Goal: Information Seeking & Learning: Learn about a topic

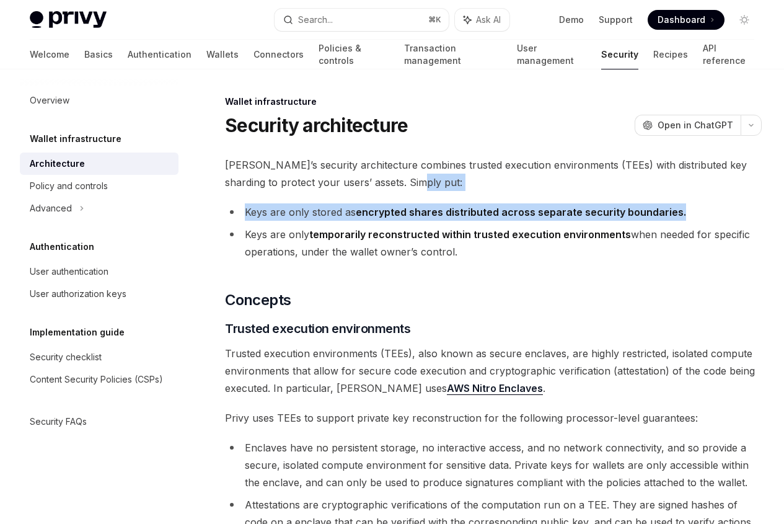
drag, startPoint x: 377, startPoint y: 198, endPoint x: 428, endPoint y: 242, distance: 66.8
click at [428, 221] on li "Keys are only stored as encrypted shares distributed across separate security b…" at bounding box center [493, 211] width 537 height 17
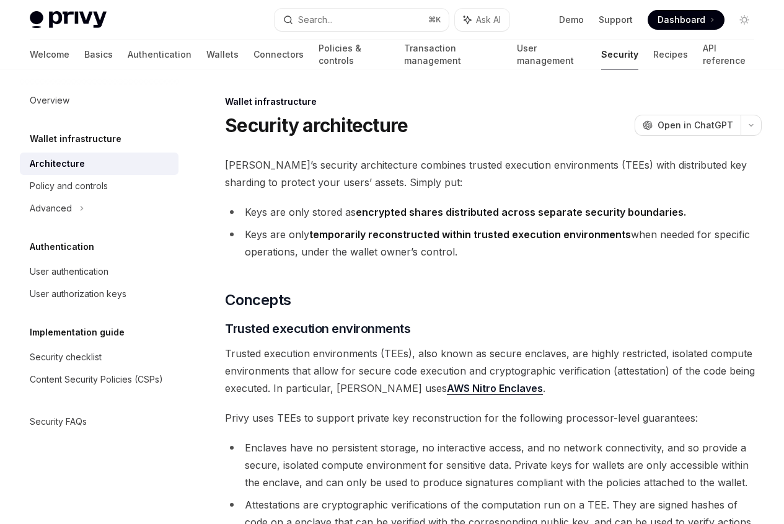
drag, startPoint x: 430, startPoint y: 244, endPoint x: 462, endPoint y: 298, distance: 62.8
click at [462, 260] on ul "Keys are only stored as encrypted shares distributed across separate security b…" at bounding box center [493, 231] width 537 height 57
click at [462, 260] on li "Keys are only temporarily reconstructed within trusted execution environments w…" at bounding box center [493, 243] width 537 height 35
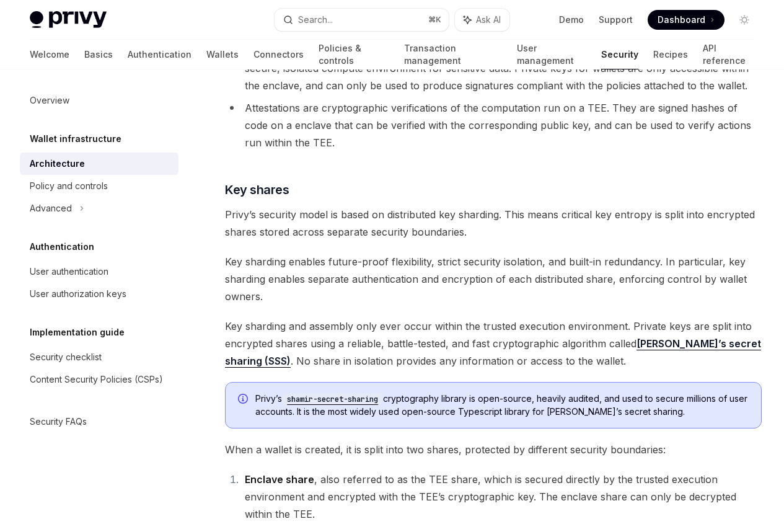
scroll to position [421, 0]
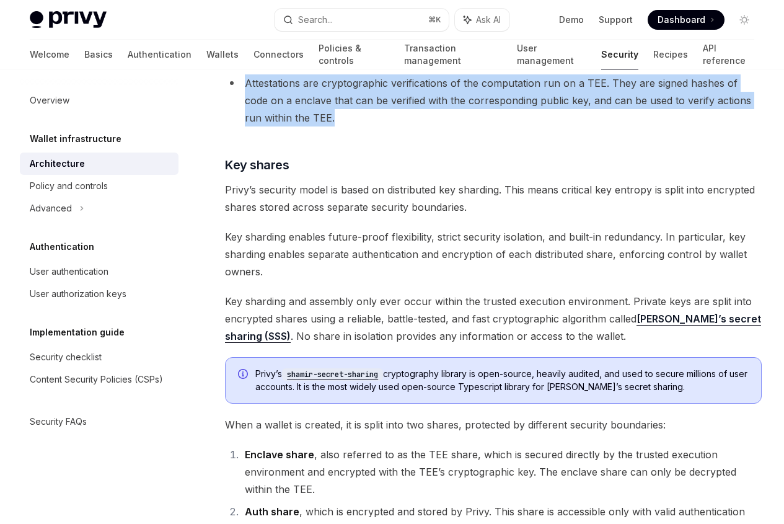
drag, startPoint x: 408, startPoint y: 227, endPoint x: 479, endPoint y: 290, distance: 94.4
click at [479, 126] on ul "Enclaves have no persistent storage, no interactive access, and no network conn…" at bounding box center [493, 71] width 537 height 109
click at [479, 126] on li "Attestations are cryptographic verifications of the computation run on a TEE. T…" at bounding box center [493, 100] width 537 height 52
drag, startPoint x: 495, startPoint y: 285, endPoint x: 338, endPoint y: 246, distance: 161.5
click at [338, 126] on li "Attestations are cryptographic verifications of the computation run on a TEE. T…" at bounding box center [493, 100] width 537 height 52
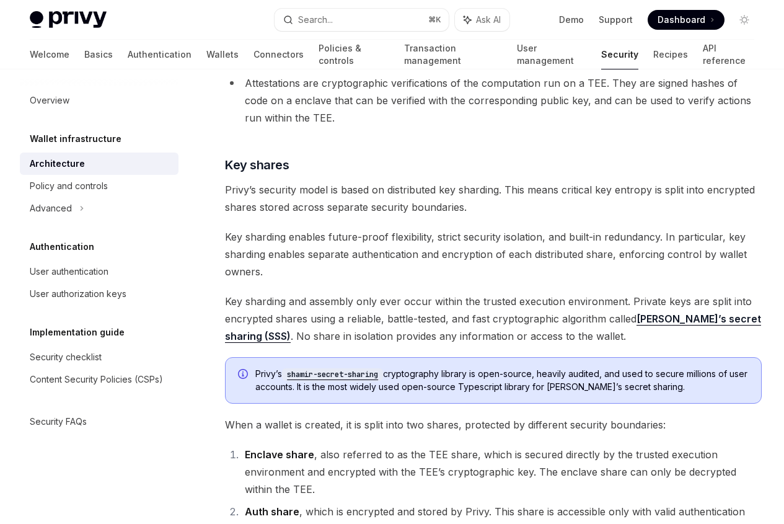
click at [340, 126] on li "Attestations are cryptographic verifications of the computation run on a TEE. T…" at bounding box center [493, 100] width 537 height 52
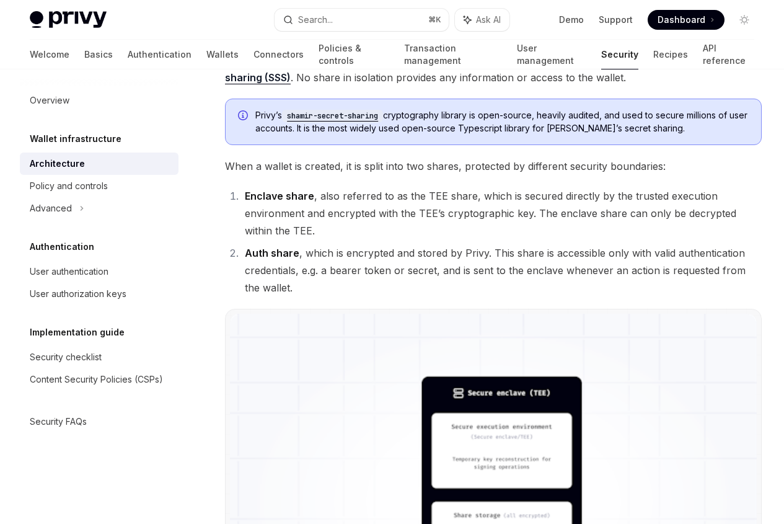
scroll to position [669, 0]
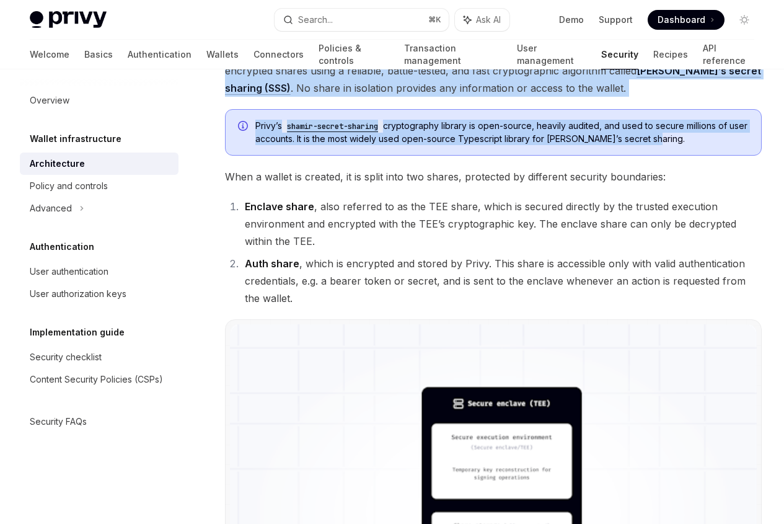
drag, startPoint x: 344, startPoint y: 245, endPoint x: 431, endPoint y: 410, distance: 186.3
click at [431, 145] on span "Privy’s shamir-secret-sharing cryptography library is open-source, heavily audi…" at bounding box center [501, 132] width 493 height 25
drag, startPoint x: 431, startPoint y: 410, endPoint x: 469, endPoint y: 239, distance: 175.2
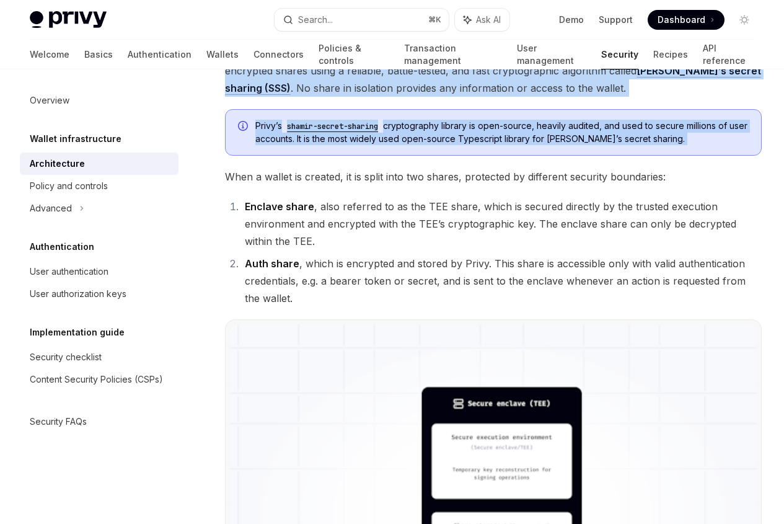
click at [469, 32] on span "Key sharding enables future-proof flexibility, strict security isolation, and b…" at bounding box center [493, 6] width 537 height 52
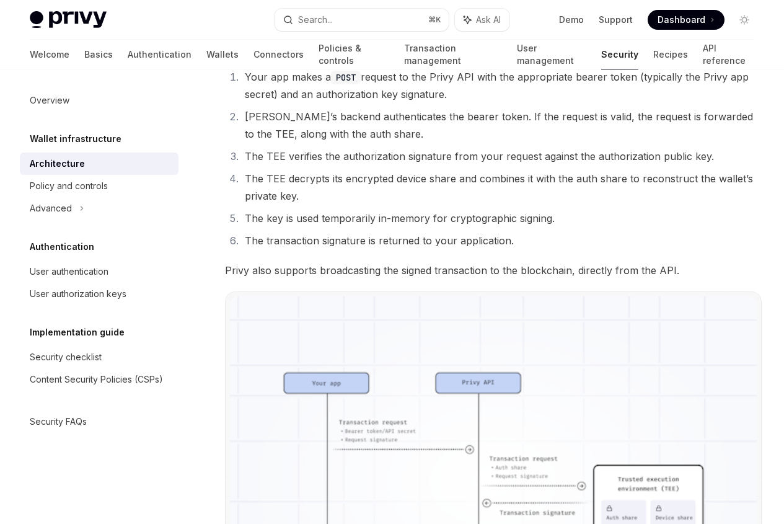
scroll to position [1967, 0]
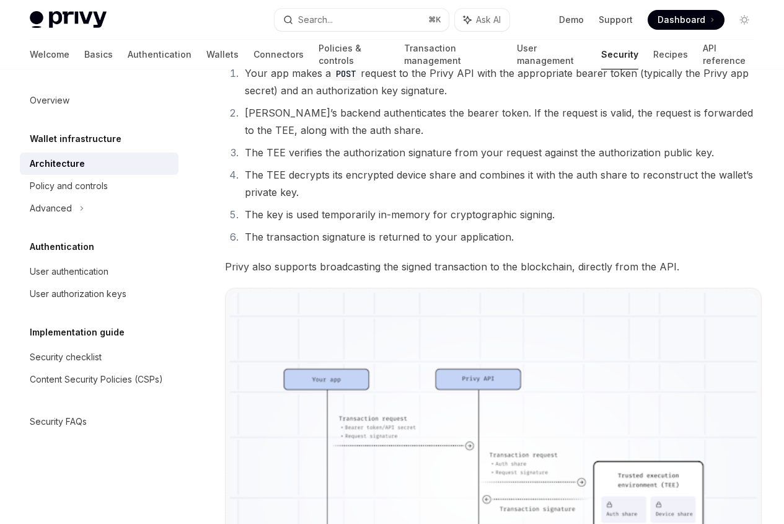
drag, startPoint x: 480, startPoint y: 260, endPoint x: 520, endPoint y: 376, distance: 122.7
click at [520, 22] on li "Every operation requires proper authentication" at bounding box center [493, 13] width 537 height 17
drag, startPoint x: 510, startPoint y: 384, endPoint x: 474, endPoint y: 255, distance: 134.4
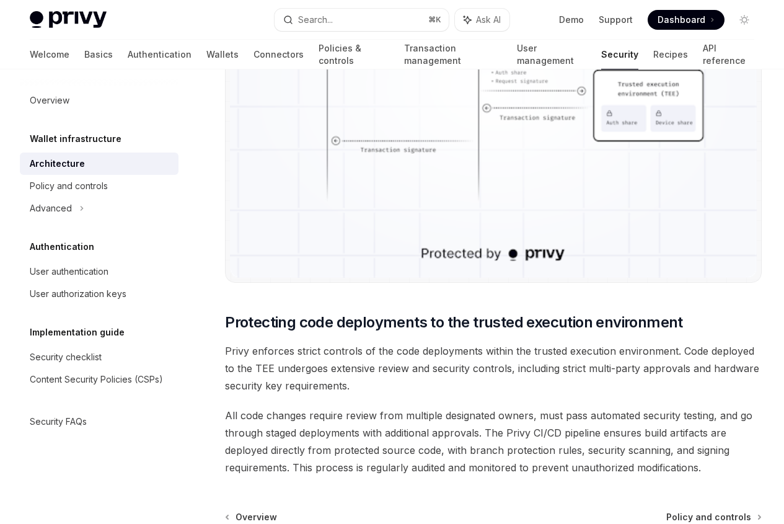
scroll to position [2362, 0]
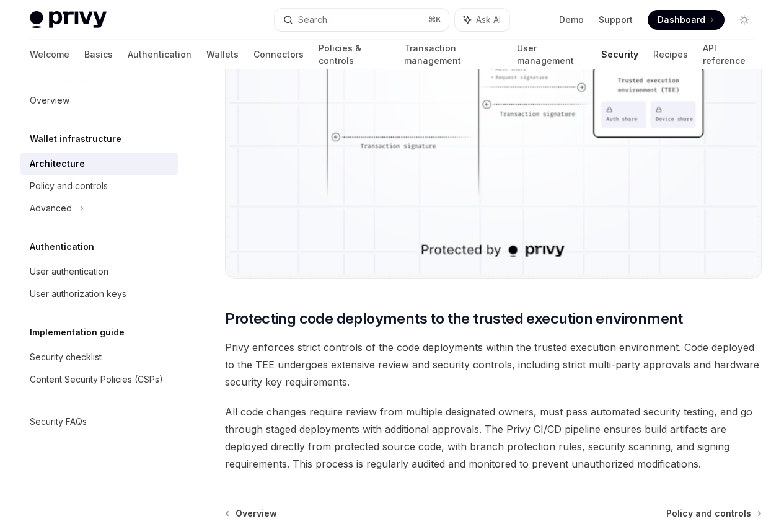
drag, startPoint x: 514, startPoint y: 206, endPoint x: 515, endPoint y: 196, distance: 9.9
drag, startPoint x: 506, startPoint y: 180, endPoint x: 523, endPoint y: 208, distance: 31.7
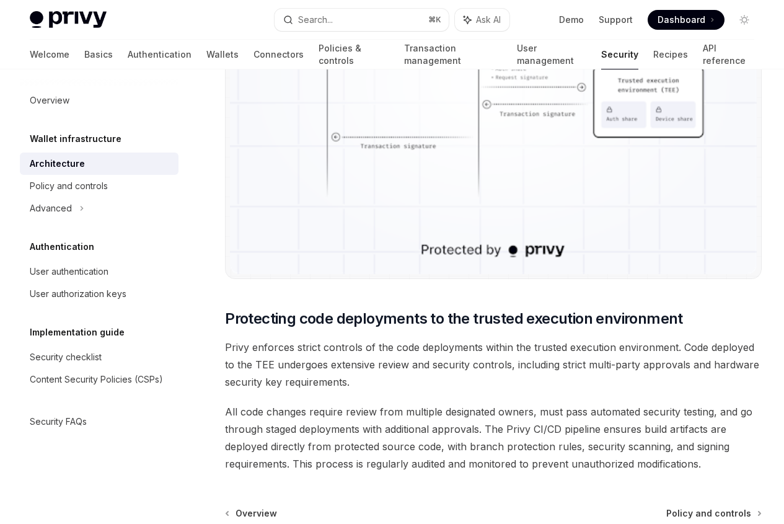
drag, startPoint x: 524, startPoint y: 207, endPoint x: 529, endPoint y: 271, distance: 64.0
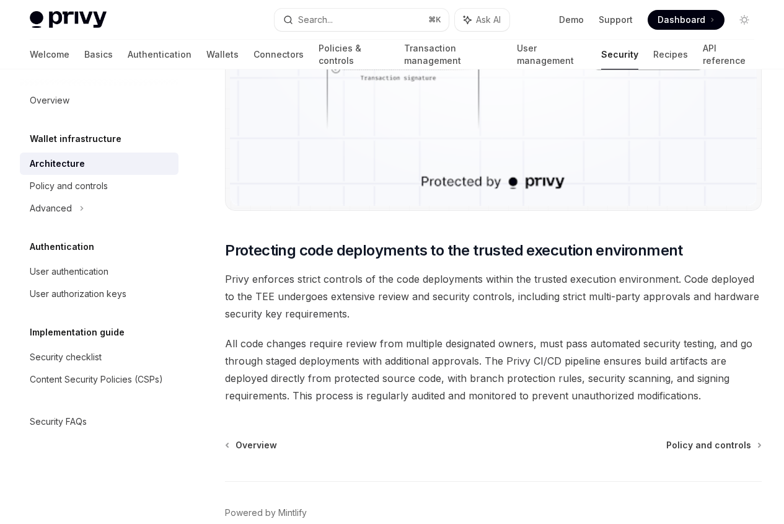
scroll to position [2437, 0]
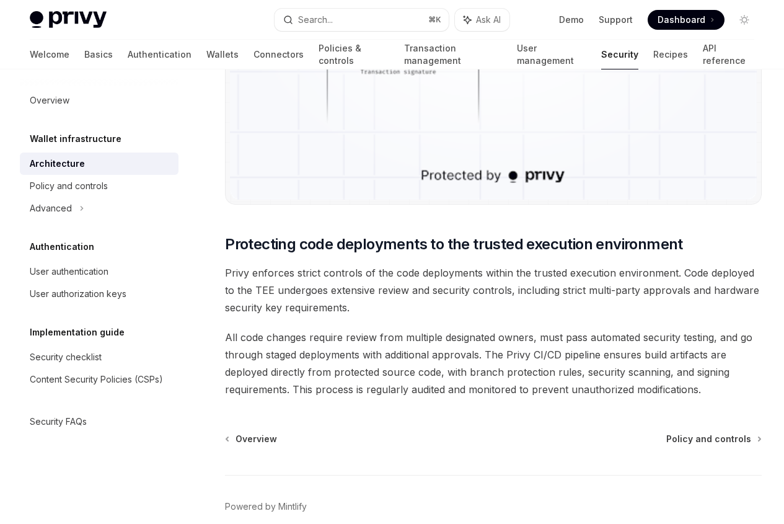
click at [462, 200] on img at bounding box center [493, 11] width 527 height 376
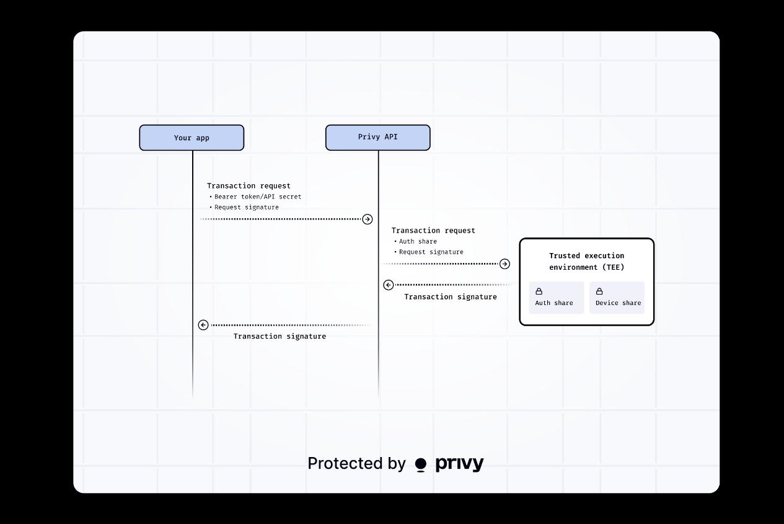
click at [734, 326] on div at bounding box center [392, 262] width 784 height 524
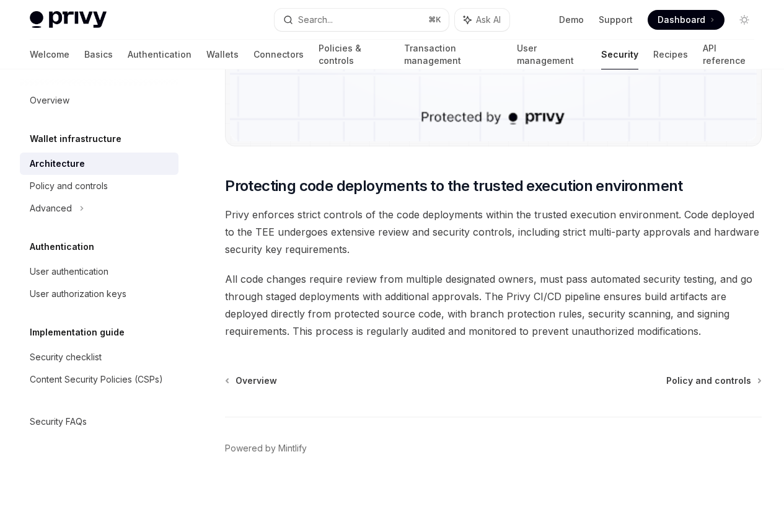
scroll to position [2872, 0]
click at [54, 181] on div "Policy and controls" at bounding box center [69, 186] width 78 height 15
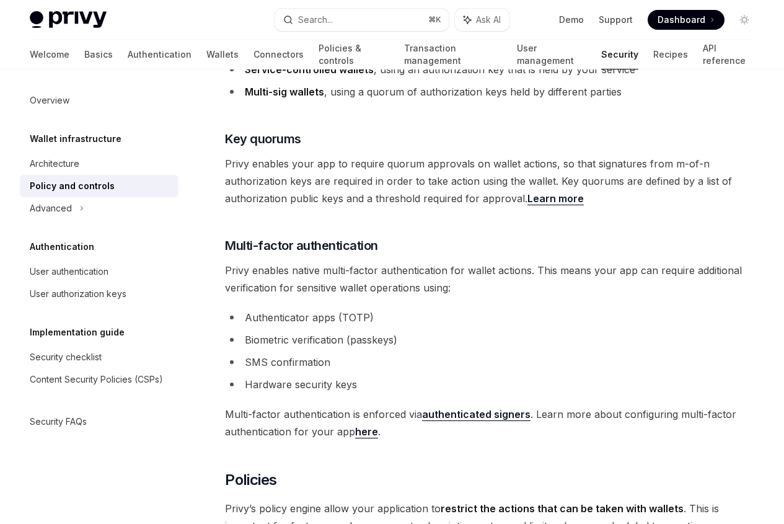
scroll to position [793, 0]
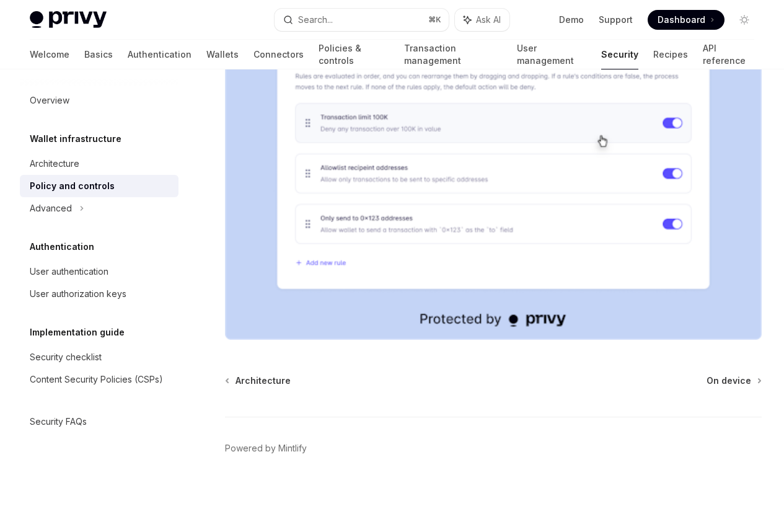
scroll to position [1892, 0]
click at [83, 298] on div "User authorization keys" at bounding box center [78, 293] width 97 height 15
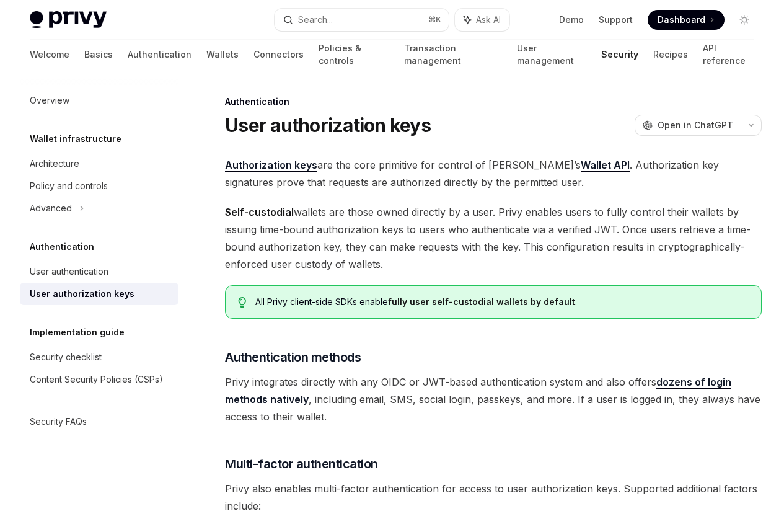
click at [288, 172] on link "Authorization keys" at bounding box center [271, 165] width 92 height 13
type textarea "*"
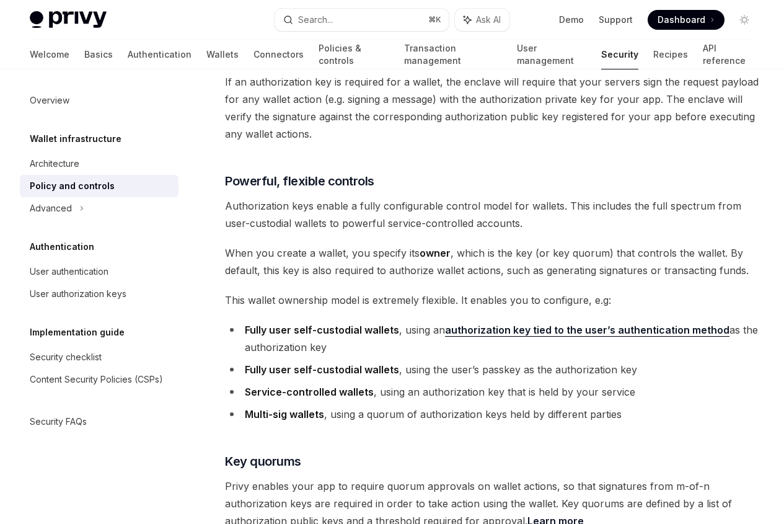
scroll to position [427, 0]
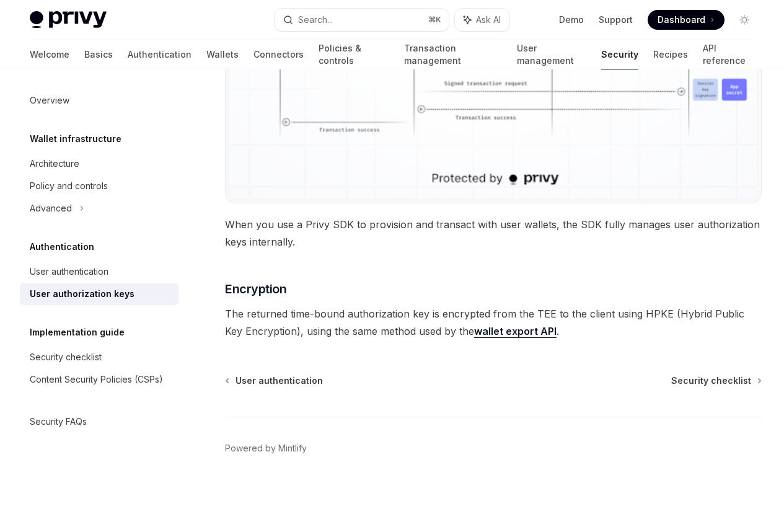
scroll to position [1249, 0]
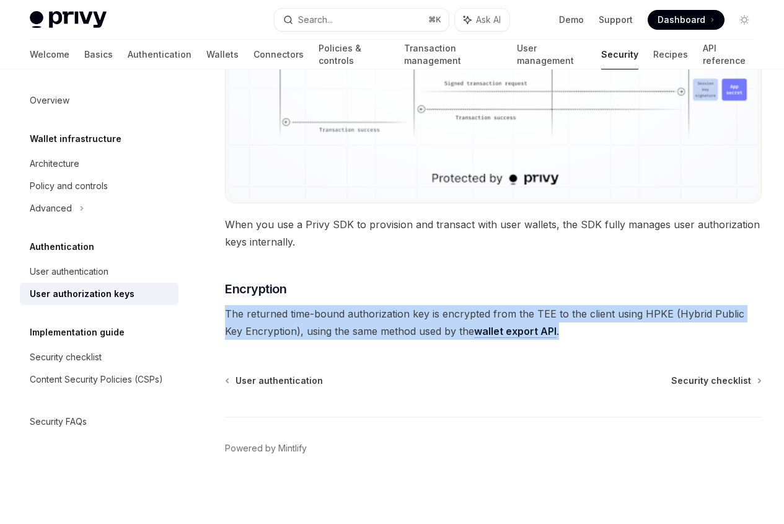
drag, startPoint x: 488, startPoint y: 265, endPoint x: 506, endPoint y: 330, distance: 66.8
click at [506, 330] on span "The returned time-bound authorization key is encrypted from the TEE to the clie…" at bounding box center [493, 322] width 537 height 35
drag, startPoint x: 504, startPoint y: 326, endPoint x: 483, endPoint y: 250, distance: 78.5
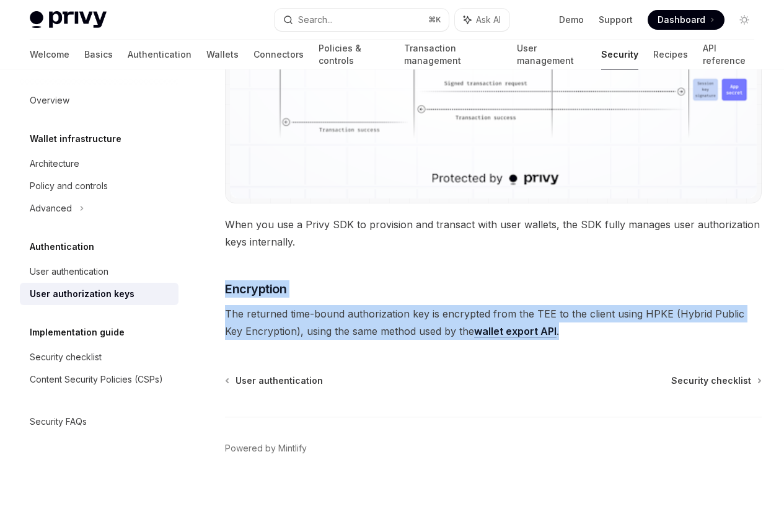
drag, startPoint x: 483, startPoint y: 249, endPoint x: 487, endPoint y: 332, distance: 83.1
click at [487, 332] on span "The returned time-bound authorization key is encrypted from the TEE to the clie…" at bounding box center [493, 322] width 537 height 35
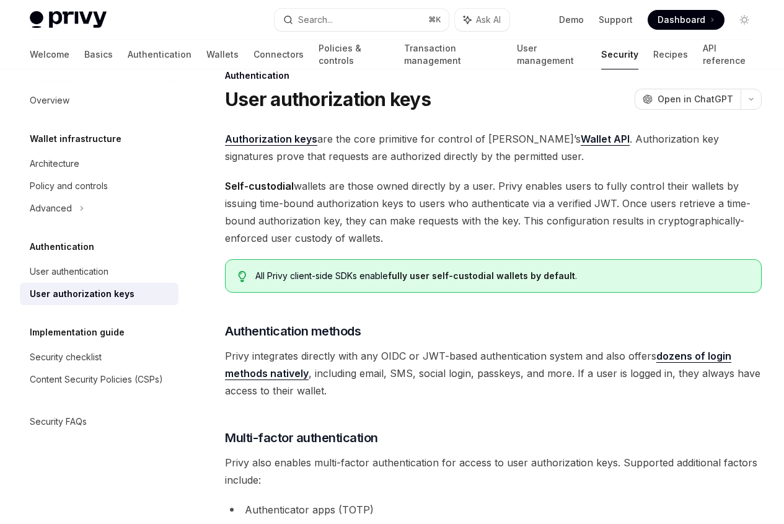
scroll to position [51, 0]
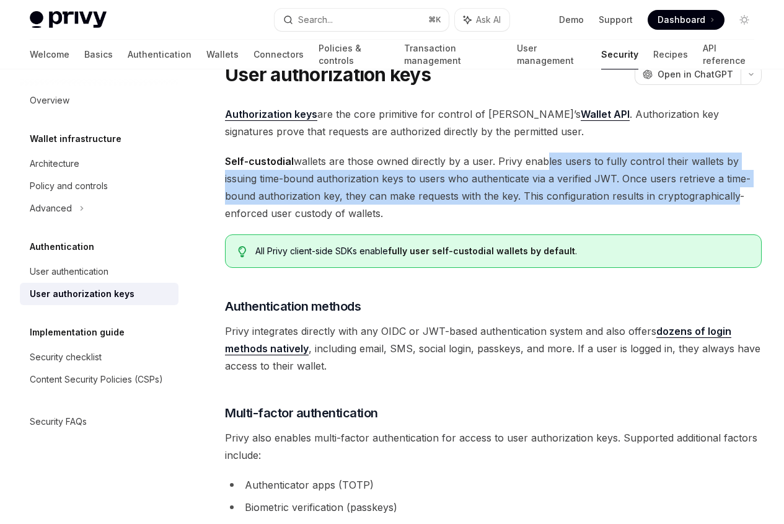
drag, startPoint x: 243, startPoint y: 219, endPoint x: 301, endPoint y: 285, distance: 86.9
click at [301, 222] on span "Self-custodial wallets are those owned directly by a user. Privy enables users …" at bounding box center [493, 186] width 537 height 69
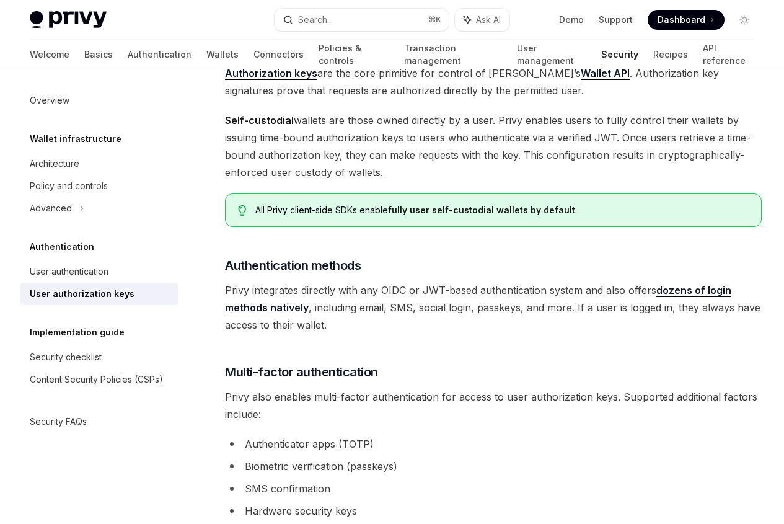
scroll to position [100, 0]
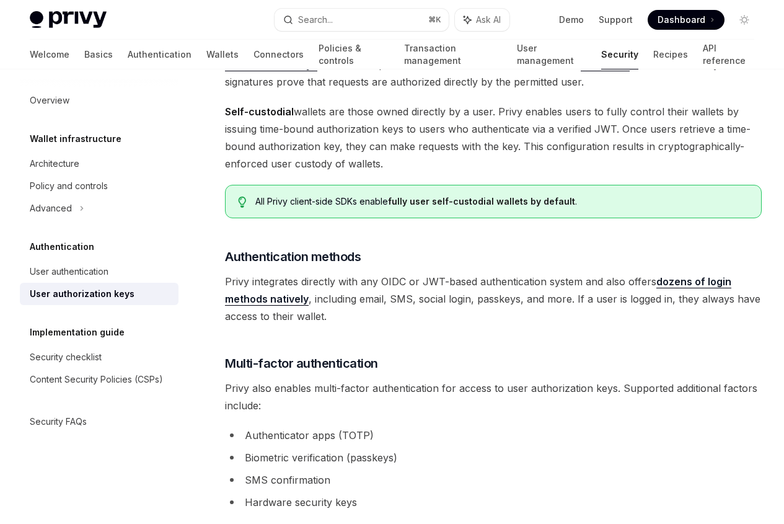
click at [439, 306] on link "dozens of login methods natively" at bounding box center [478, 290] width 506 height 30
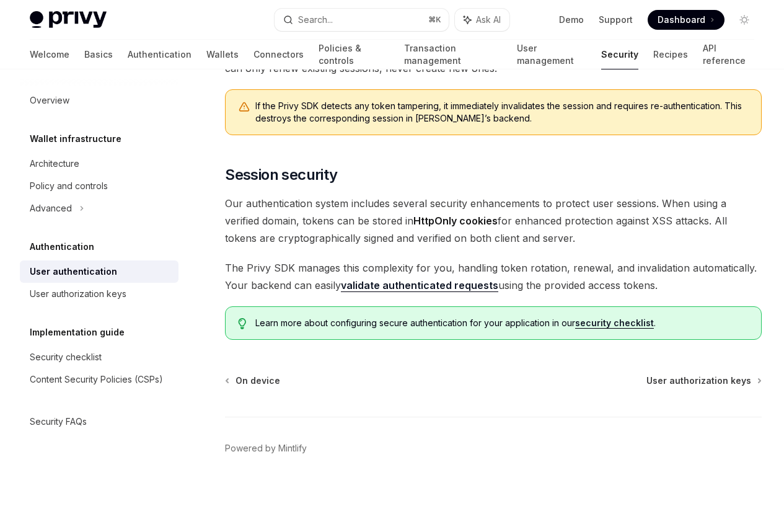
scroll to position [1321, 0]
click at [46, 297] on div "User authorization keys" at bounding box center [78, 293] width 97 height 15
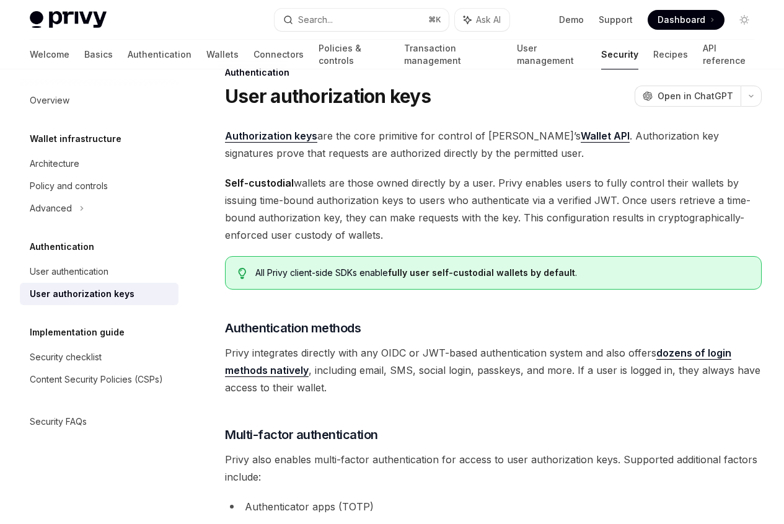
scroll to position [265, 0]
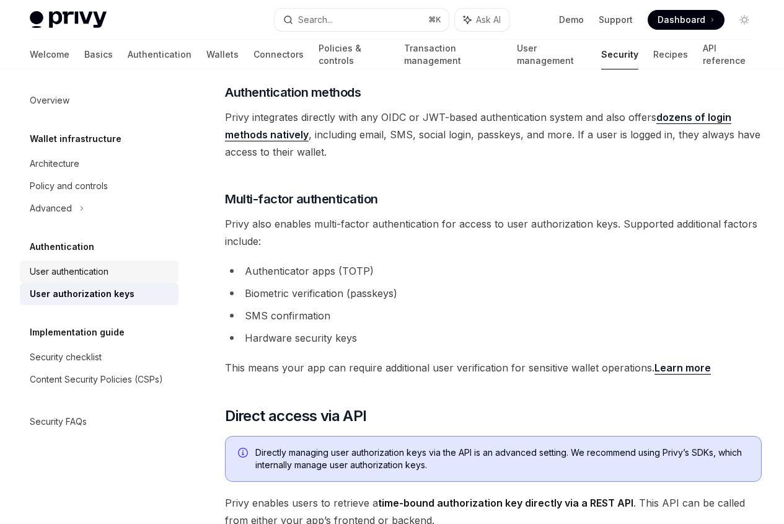
click at [94, 269] on div "User authentication" at bounding box center [69, 271] width 79 height 15
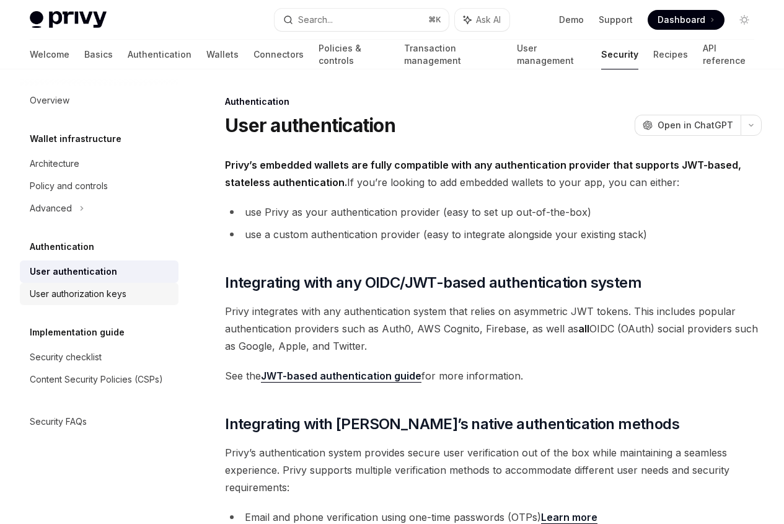
click at [120, 299] on div "User authorization keys" at bounding box center [78, 293] width 97 height 15
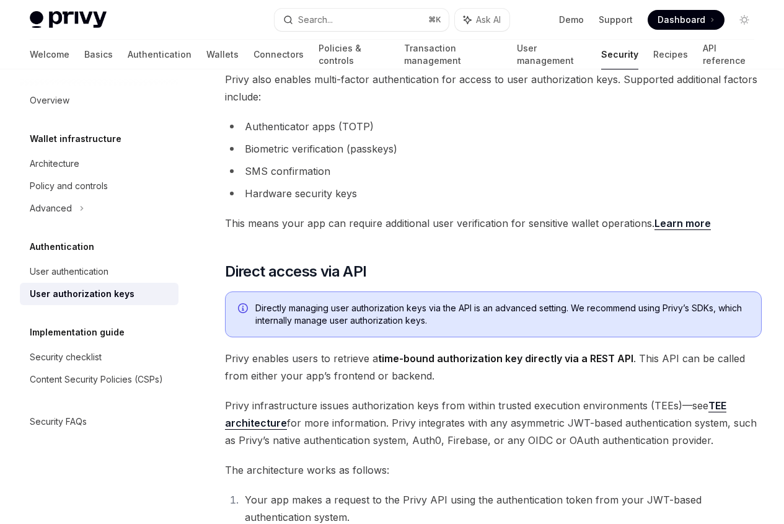
scroll to position [415, 0]
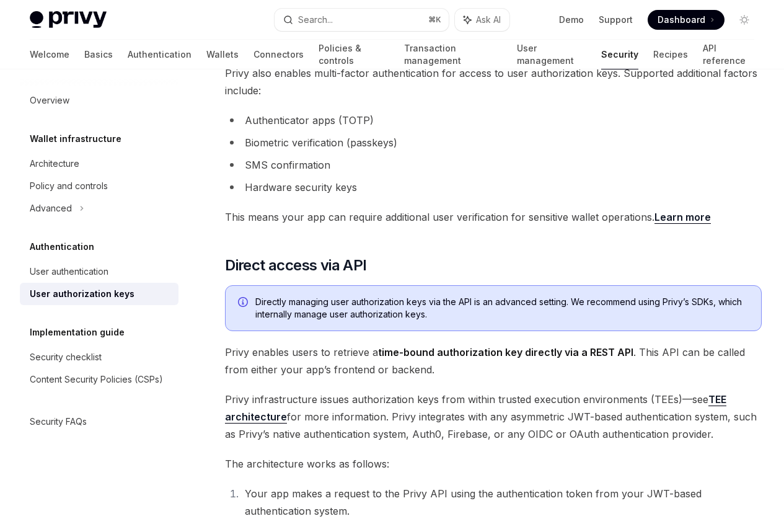
click at [655, 224] on link "Learn more" at bounding box center [683, 217] width 56 height 13
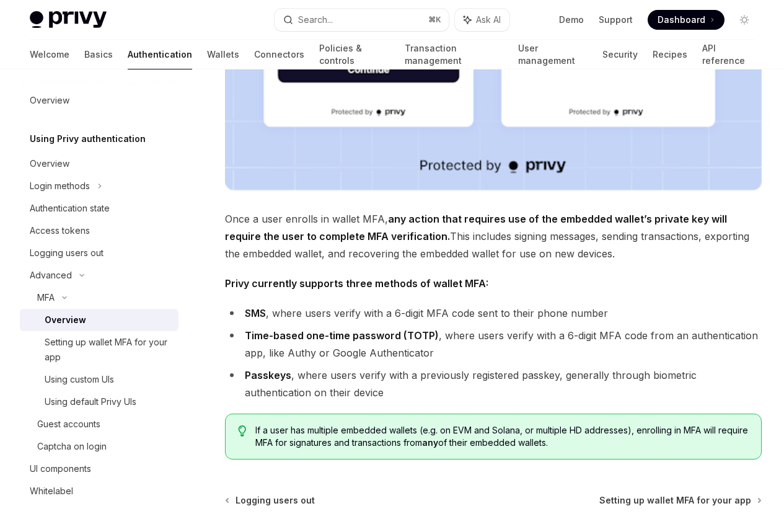
scroll to position [441, 0]
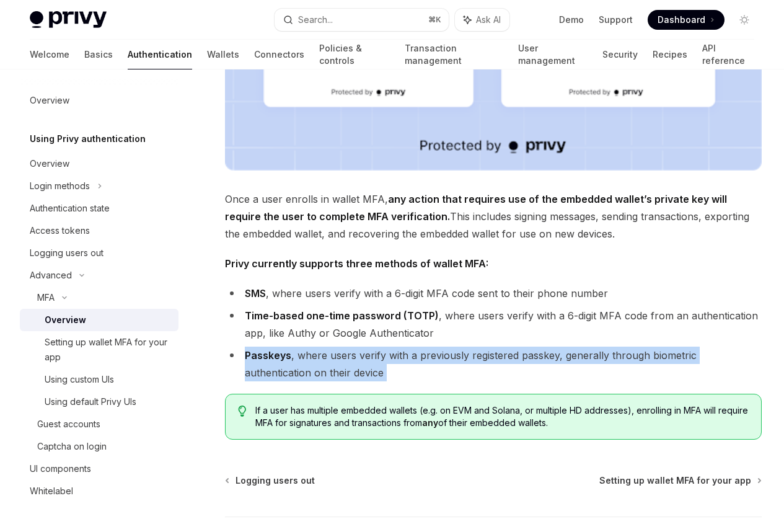
drag, startPoint x: 403, startPoint y: 335, endPoint x: 469, endPoint y: 265, distance: 96.0
click at [469, 265] on div "Privy enables users to set up multi-factor authentication (MFA) for embedded wa…" at bounding box center [493, 77] width 537 height 725
click at [465, 307] on li "Time-based one-time password (TOTP) , where users verify with a 6-digit MFA cod…" at bounding box center [493, 324] width 537 height 35
drag, startPoint x: 465, startPoint y: 259, endPoint x: 370, endPoint y: 314, distance: 109.4
click at [370, 314] on ul "SMS , where users verify with a 6-digit MFA code sent to their phone number Tim…" at bounding box center [493, 333] width 537 height 97
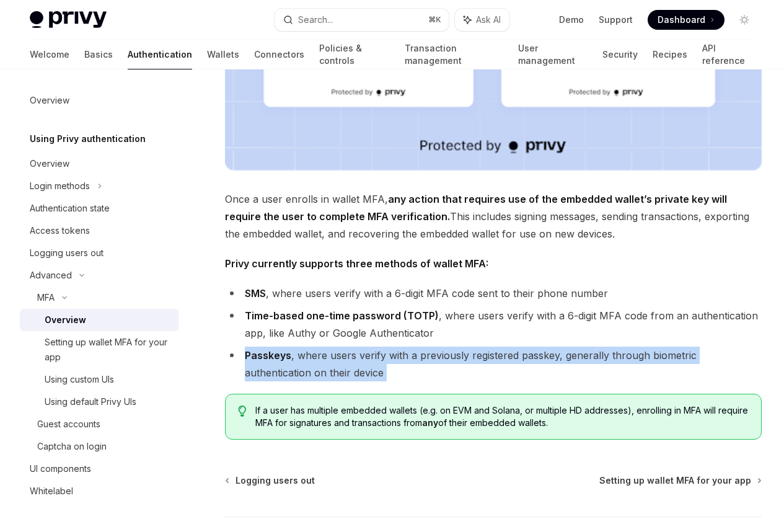
click at [370, 346] on li "Passkeys , where users verify with a previously registered passkey, generally t…" at bounding box center [493, 363] width 537 height 35
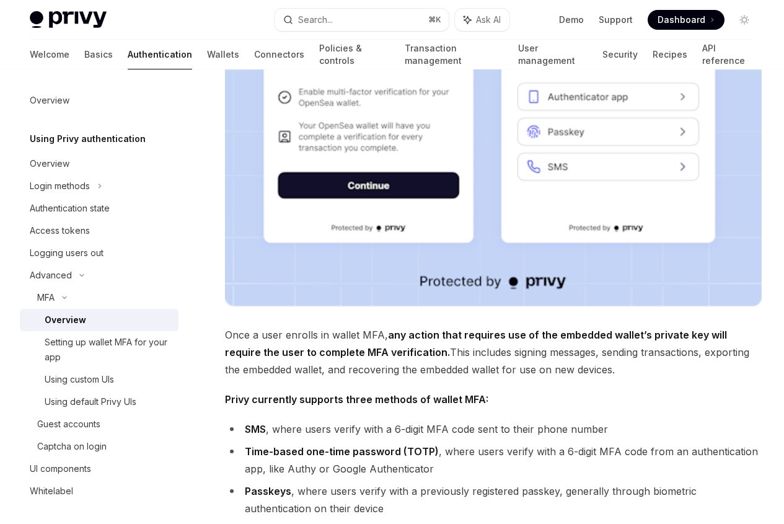
scroll to position [319, 0]
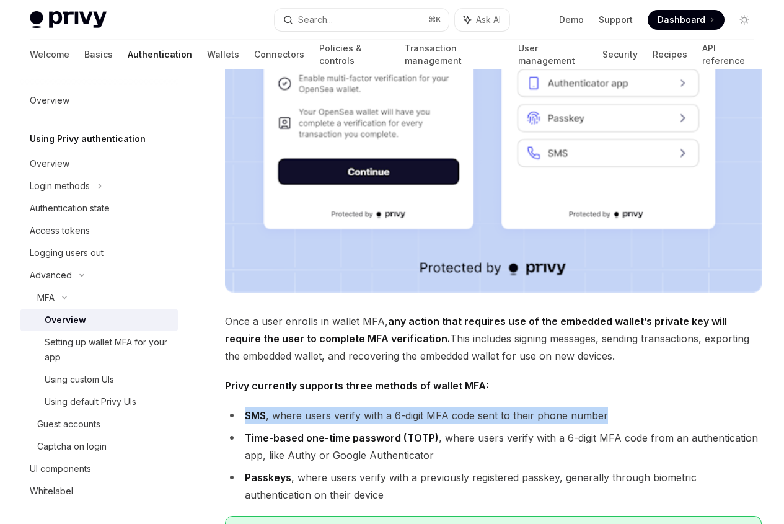
drag, startPoint x: 361, startPoint y: 323, endPoint x: 372, endPoint y: 297, distance: 28.3
click at [372, 297] on div "Privy enables users to set up multi-factor authentication (MFA) for embedded wa…" at bounding box center [493, 199] width 537 height 725
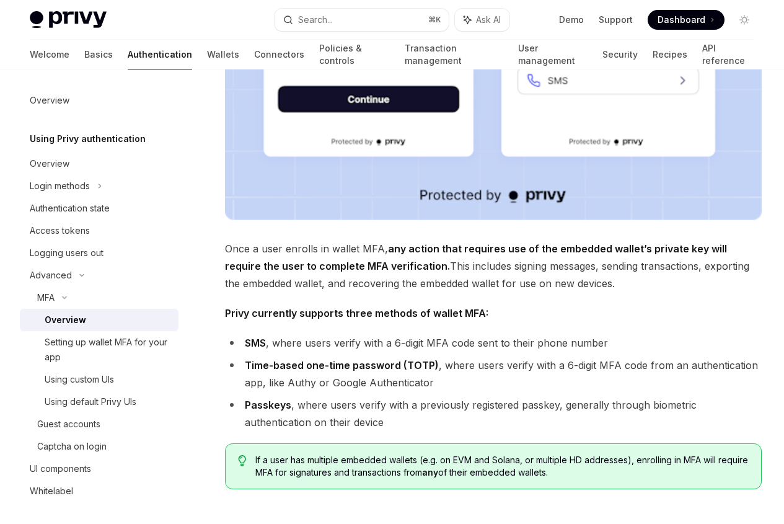
scroll to position [448, 0]
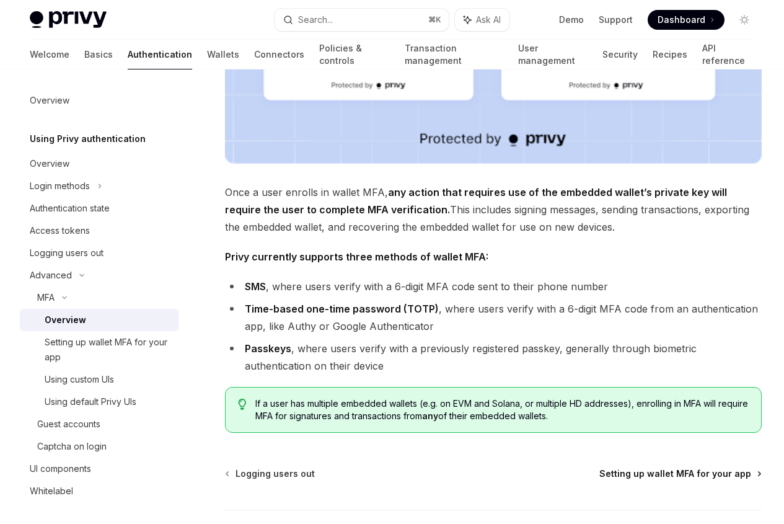
click at [599, 467] on span "Setting up wallet MFA for your app" at bounding box center [675, 473] width 152 height 12
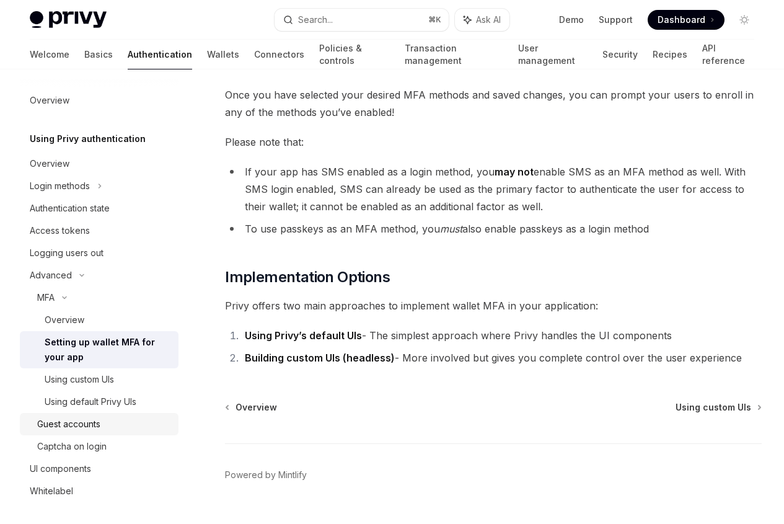
scroll to position [575, 0]
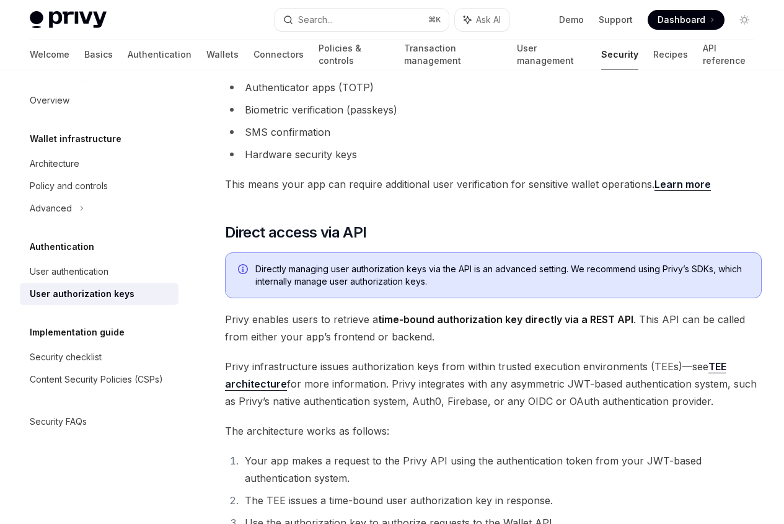
scroll to position [415, 0]
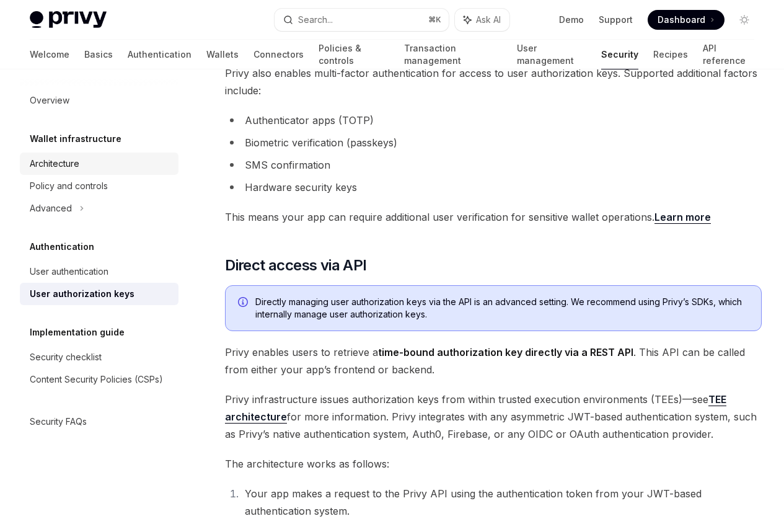
click at [65, 168] on div "Architecture" at bounding box center [55, 163] width 50 height 15
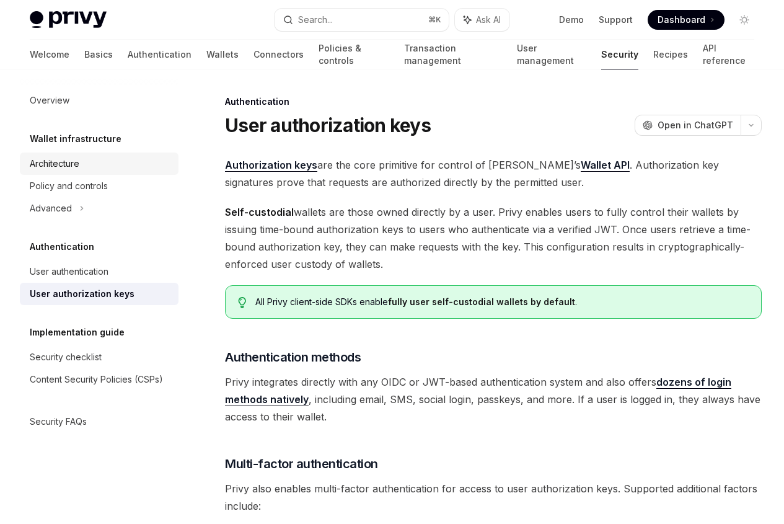
type textarea "*"
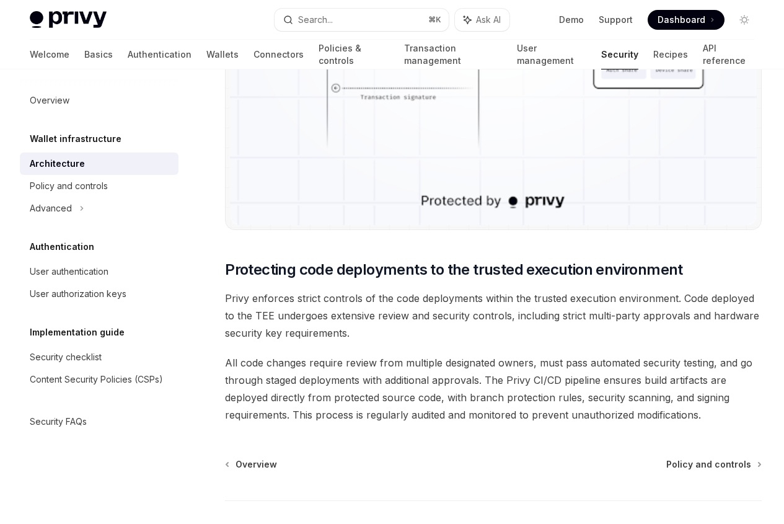
scroll to position [2459, 0]
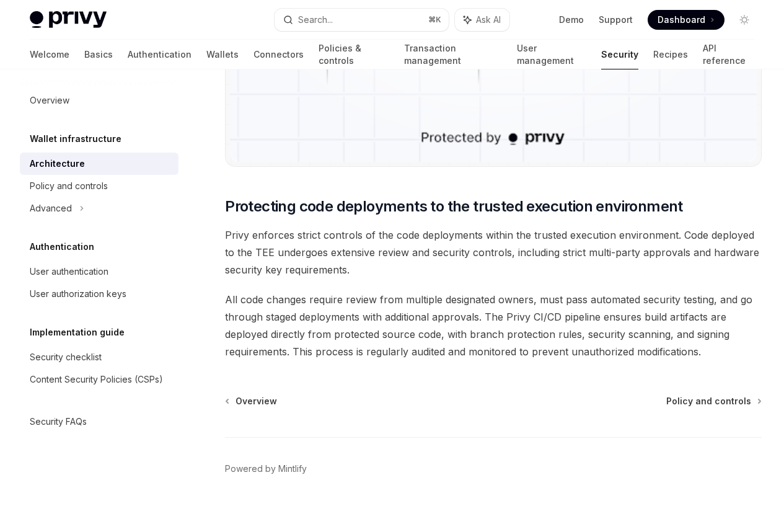
scroll to position [2484, 0]
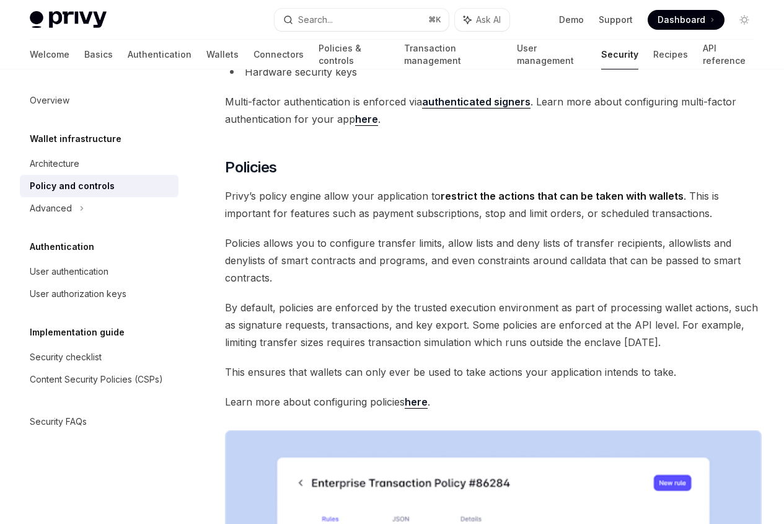
scroll to position [1077, 0]
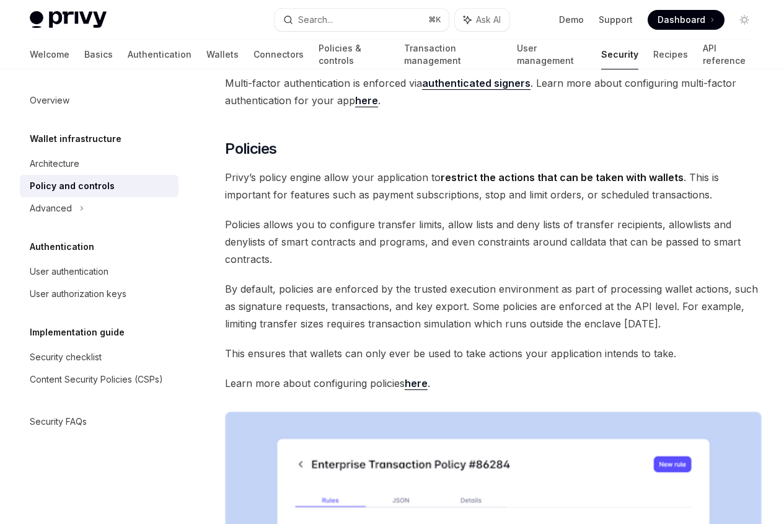
drag, startPoint x: 258, startPoint y: 421, endPoint x: 356, endPoint y: 430, distance: 98.4
click at [356, 62] on ul "Authenticator apps (TOTP) Biometric verification (passkeys) SMS confirmation Ha…" at bounding box center [493, 20] width 537 height 84
click at [356, 40] on li "SMS confirmation" at bounding box center [493, 30] width 537 height 17
drag, startPoint x: 402, startPoint y: 448, endPoint x: 400, endPoint y: 428, distance: 20.5
click at [400, 62] on ul "Authenticator apps (TOTP) Biometric verification (passkeys) SMS confirmation Ha…" at bounding box center [493, 20] width 537 height 84
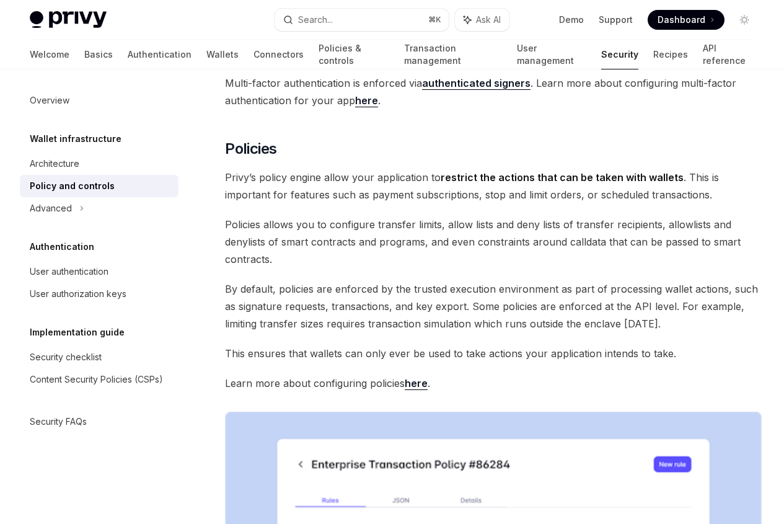
click at [398, 40] on li "SMS confirmation" at bounding box center [493, 30] width 537 height 17
click at [408, 62] on ul "Authenticator apps (TOTP) Biometric verification (passkeys) SMS confirmation Ha…" at bounding box center [493, 20] width 537 height 84
drag, startPoint x: 409, startPoint y: 404, endPoint x: 436, endPoint y: 357, distance: 53.9
type textarea "*"
